Goal: Register for event/course

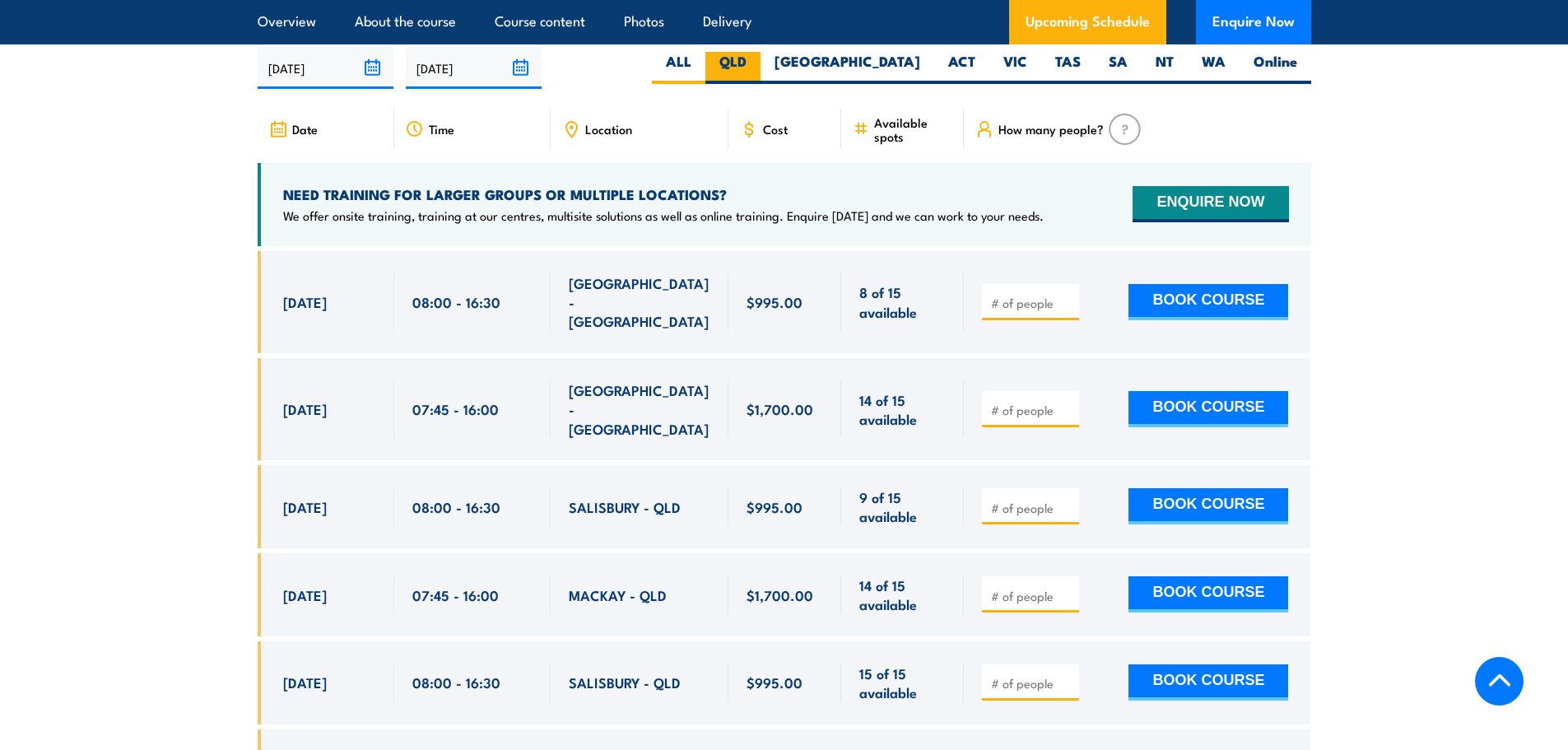
click at [761, 71] on label "QLD" at bounding box center [733, 67] width 55 height 32
click at [757, 62] on input "QLD" at bounding box center [751, 56] width 11 height 11
radio input "true"
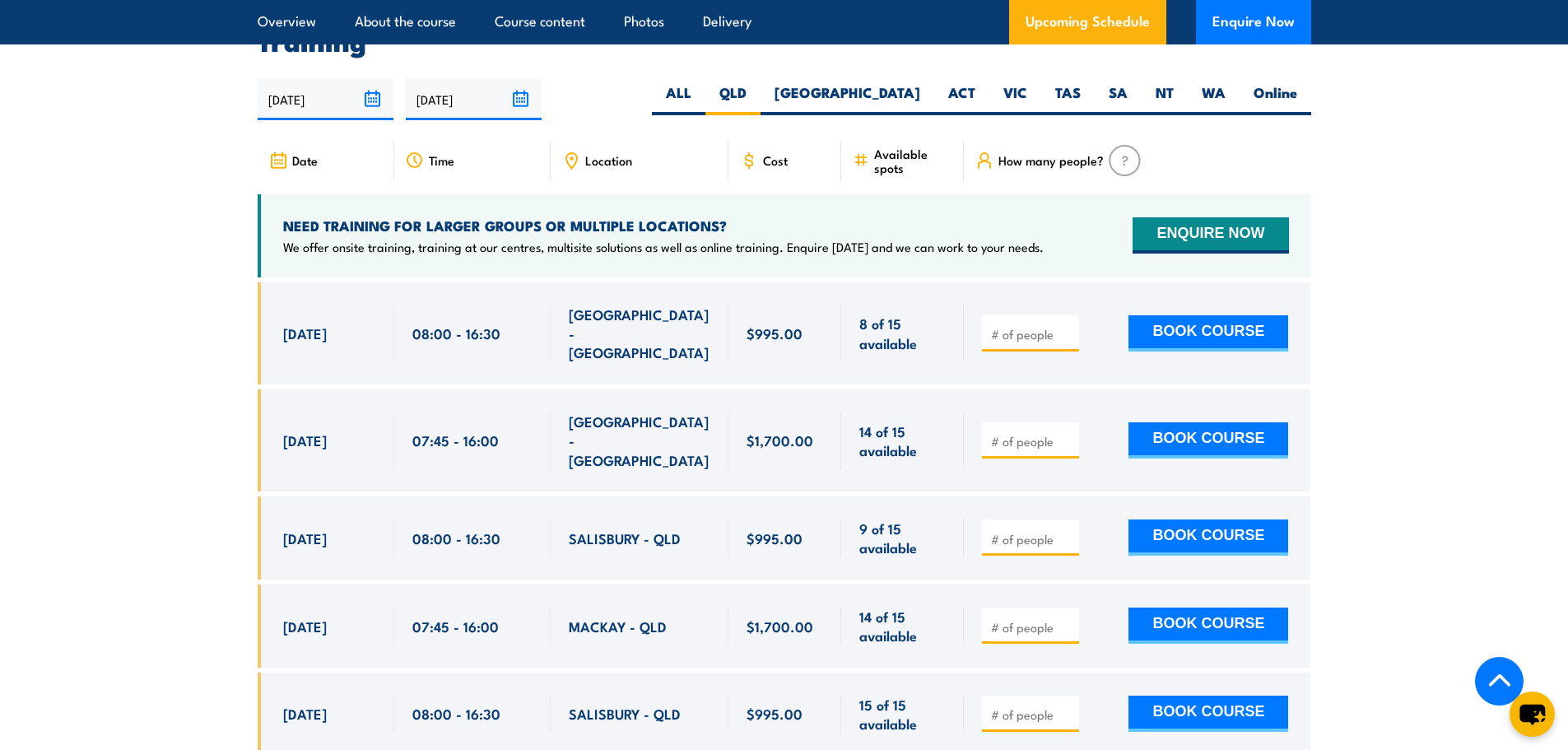
scroll to position [3014, 0]
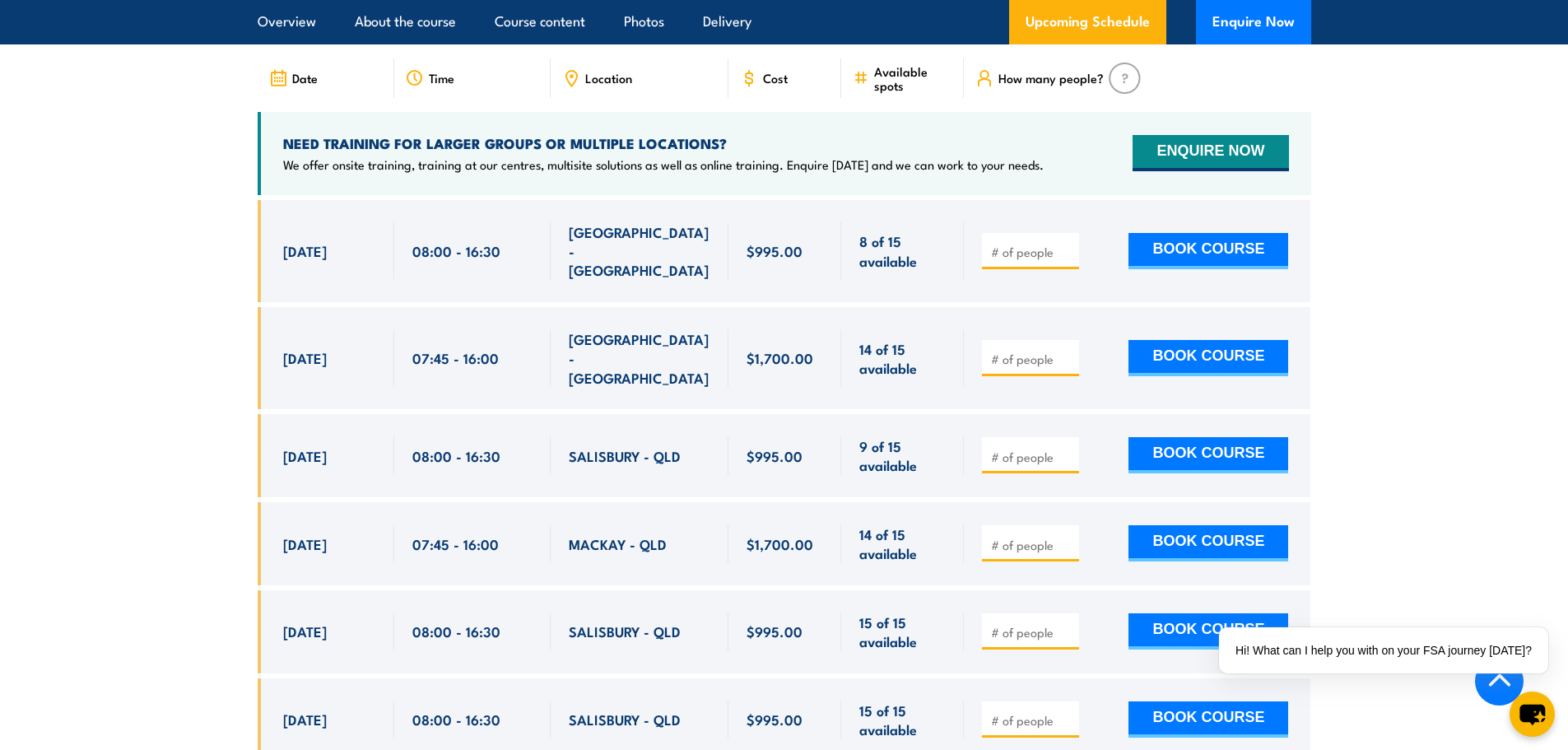
click at [493, 709] on span "08:00 - 16:30" at bounding box center [456, 718] width 88 height 18
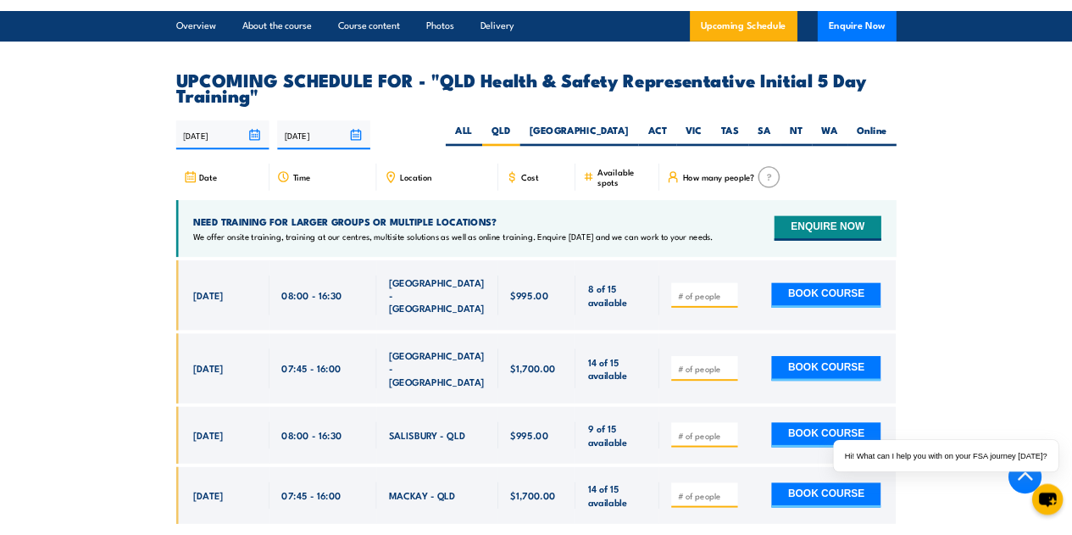
scroll to position [2910, 0]
